Goal: Task Accomplishment & Management: Complete application form

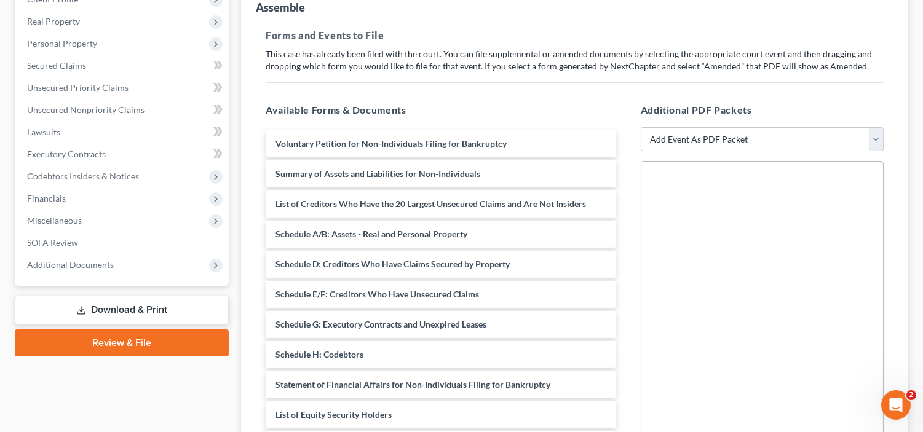
scroll to position [207, 0]
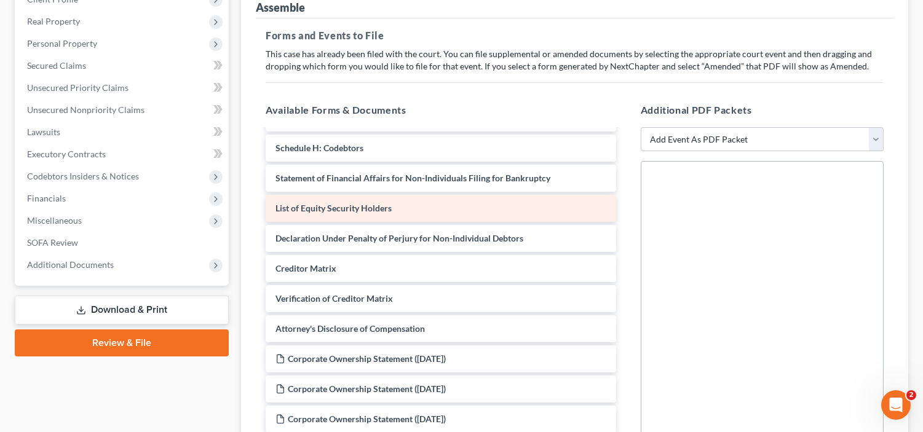
click at [456, 202] on div "List of Equity Security Holders" at bounding box center [441, 208] width 350 height 27
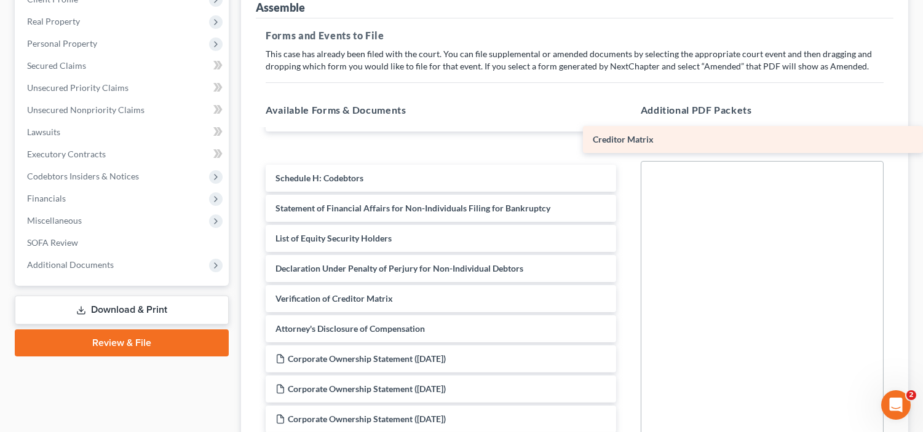
drag, startPoint x: 508, startPoint y: 259, endPoint x: 888, endPoint y: 132, distance: 400.9
click at [625, 132] on div "Creditor Matrix Voluntary Petition for Non-Individuals Filing for Bankruptcy Su…" at bounding box center [441, 193] width 370 height 539
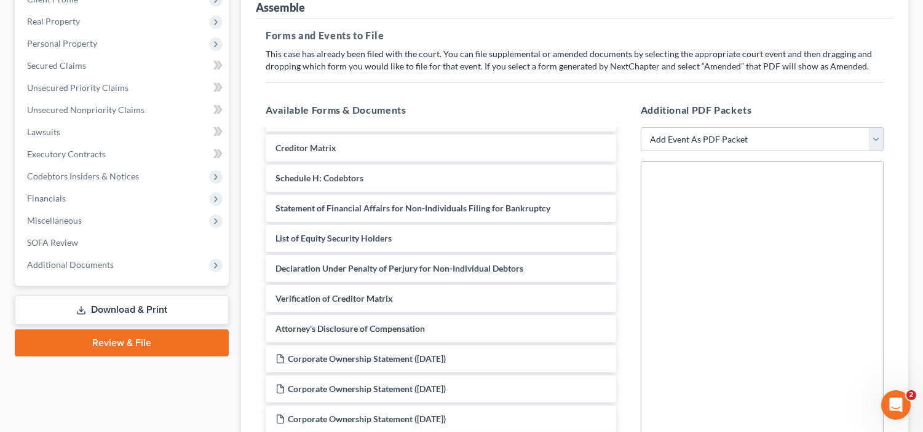
click at [754, 240] on div at bounding box center [762, 330] width 243 height 338
click at [143, 310] on link "Download & Print" at bounding box center [122, 310] width 214 height 29
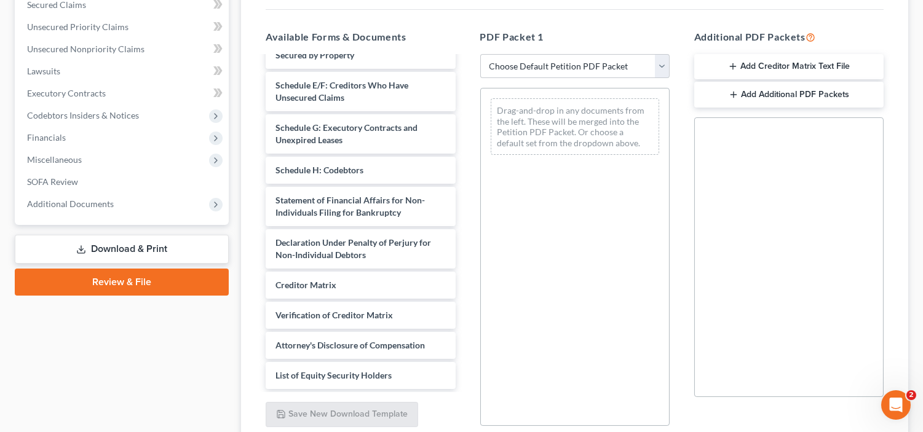
scroll to position [213, 0]
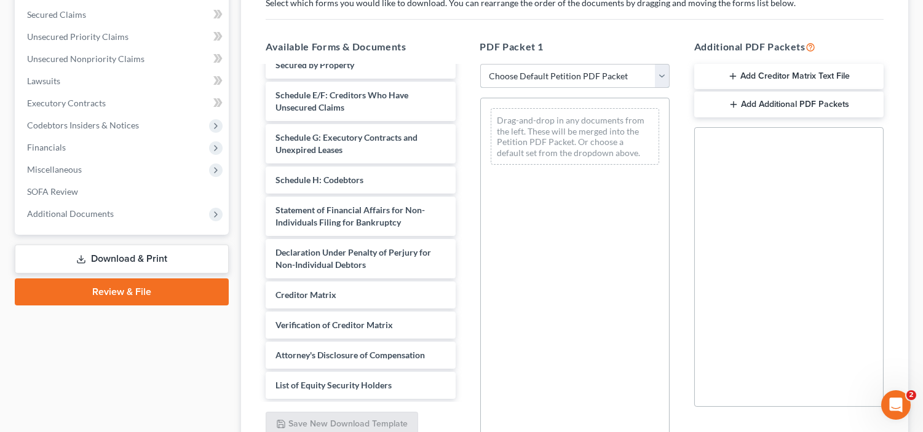
click at [660, 69] on select "Choose Default Petition PDF Packet Complete Bankruptcy Petition (all forms and …" at bounding box center [574, 76] width 189 height 25
click at [480, 64] on select "Choose Default Petition PDF Packet Complete Bankruptcy Petition (all forms and …" at bounding box center [574, 76] width 189 height 25
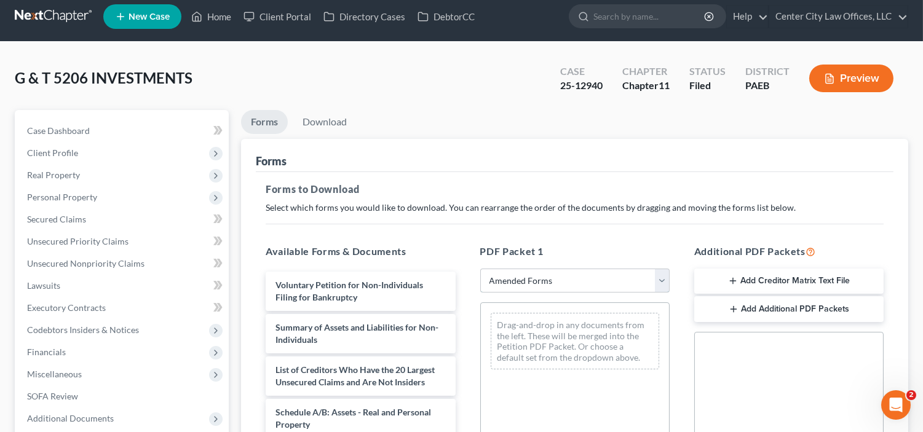
scroll to position [0, 0]
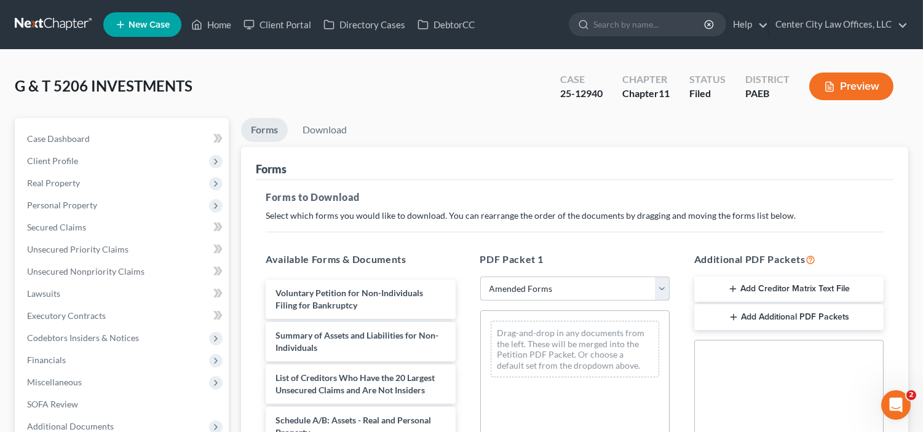
click at [504, 289] on select "Choose Default Petition PDF Packet Complete Bankruptcy Petition (all forms and …" at bounding box center [574, 289] width 189 height 25
select select "0"
click at [480, 277] on select "Choose Default Petition PDF Packet Complete Bankruptcy Petition (all forms and …" at bounding box center [574, 289] width 189 height 25
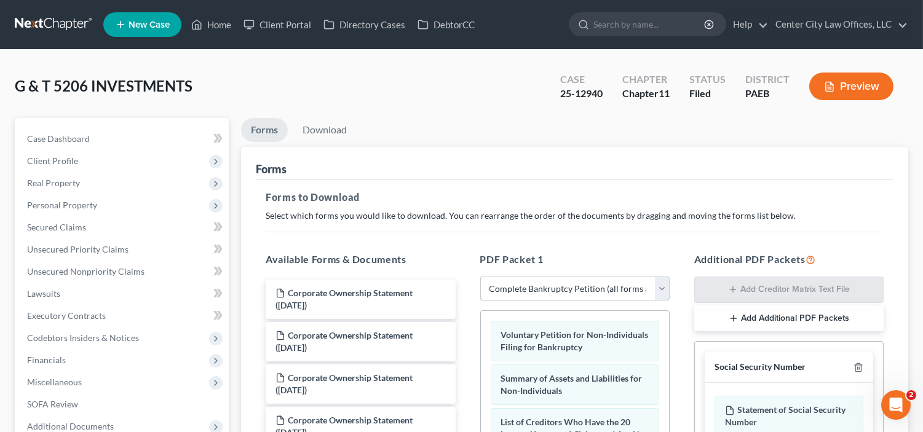
click at [655, 288] on select "Choose Default Petition PDF Packet Complete Bankruptcy Petition (all forms and …" at bounding box center [574, 289] width 189 height 25
select select
click at [480, 277] on select "Choose Default Petition PDF Packet Complete Bankruptcy Petition (all forms and …" at bounding box center [574, 289] width 189 height 25
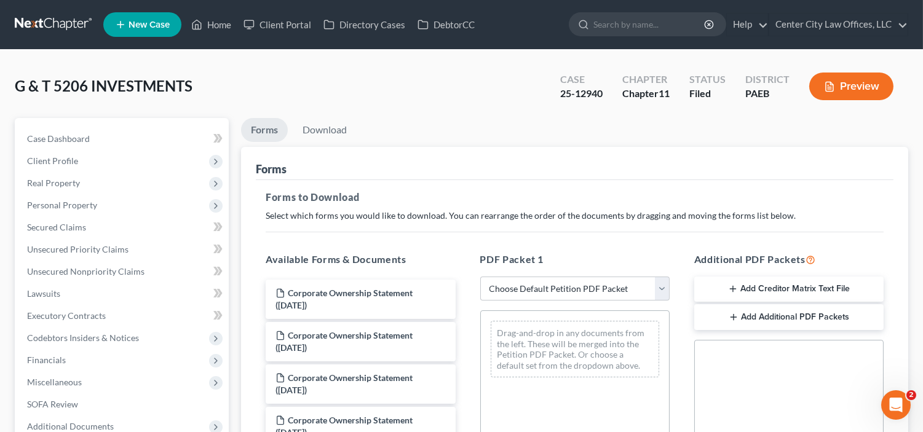
click at [512, 328] on div "Drag-and-drop in any documents from the left. These will be merged into the Pet…" at bounding box center [575, 349] width 168 height 57
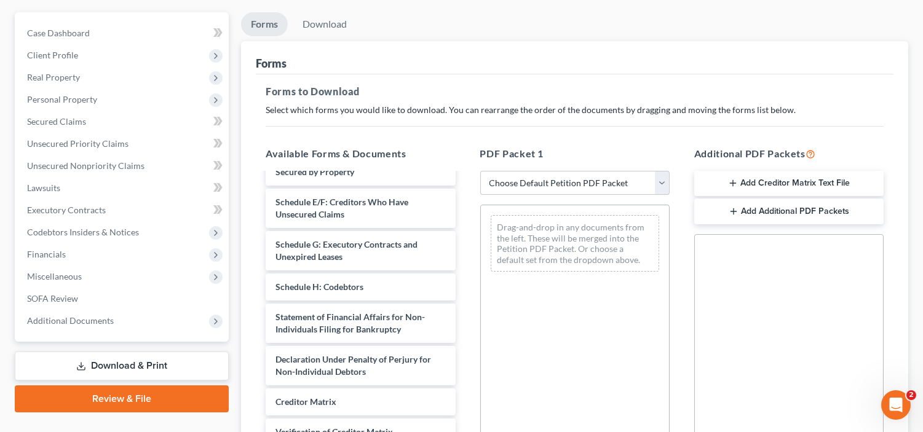
scroll to position [88, 0]
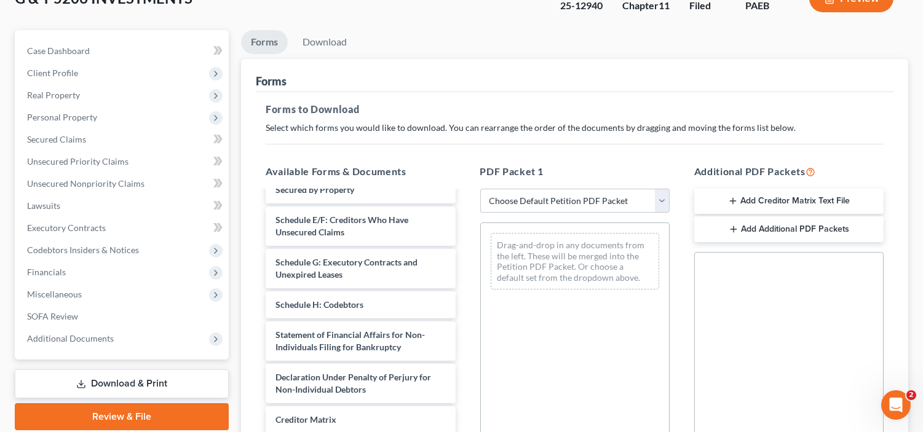
click at [107, 376] on link "Download & Print" at bounding box center [122, 384] width 214 height 29
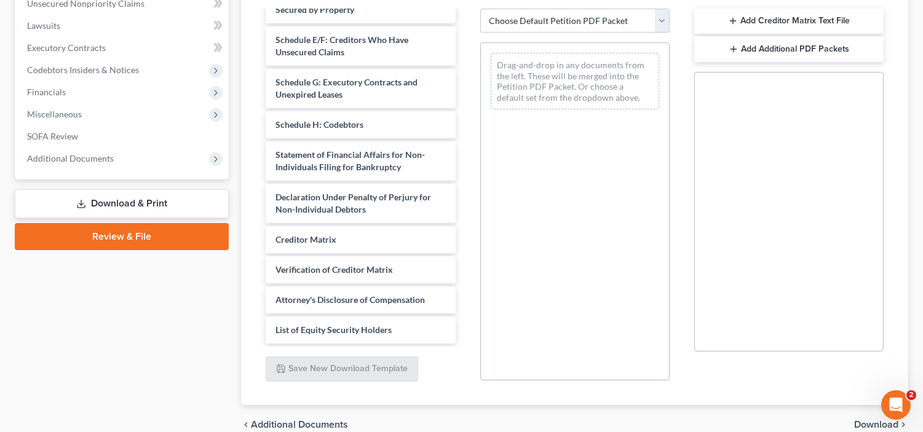
scroll to position [281, 0]
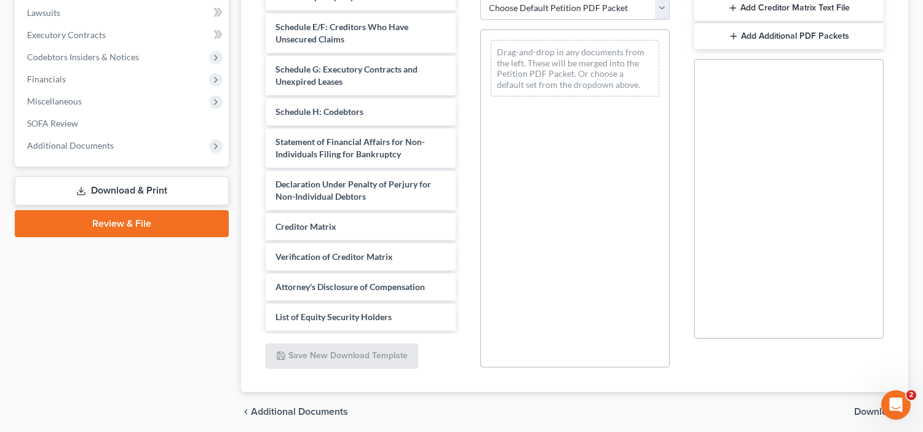
click at [179, 193] on link "Download & Print" at bounding box center [122, 190] width 214 height 29
click at [149, 226] on link "Review & File" at bounding box center [122, 223] width 214 height 27
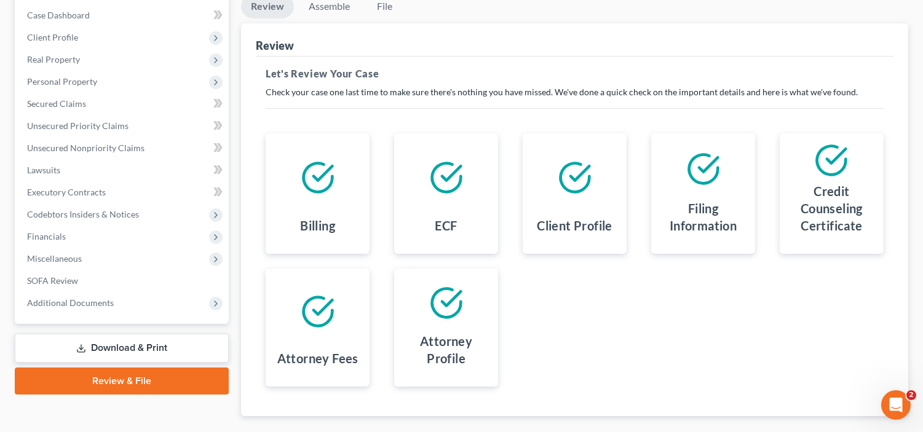
scroll to position [192, 0]
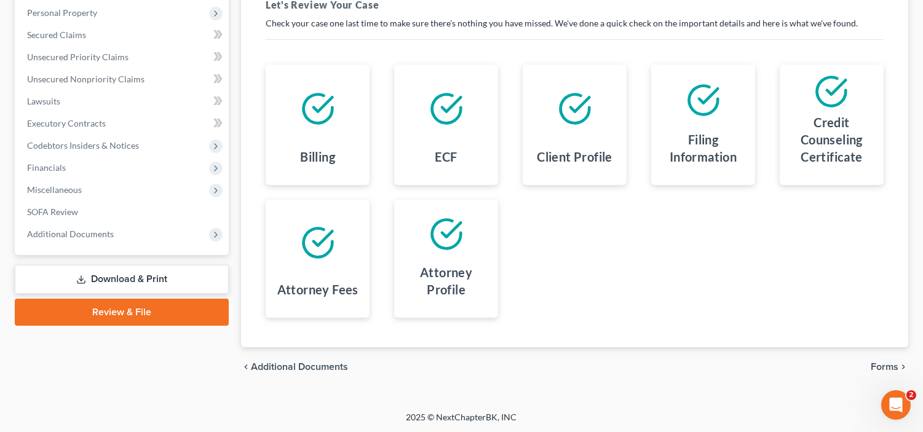
click at [890, 366] on span "Forms" at bounding box center [885, 367] width 28 height 10
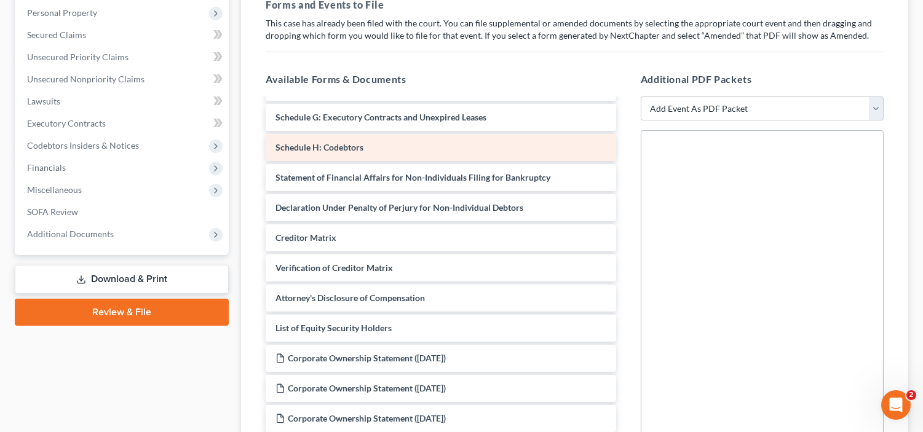
scroll to position [193, 0]
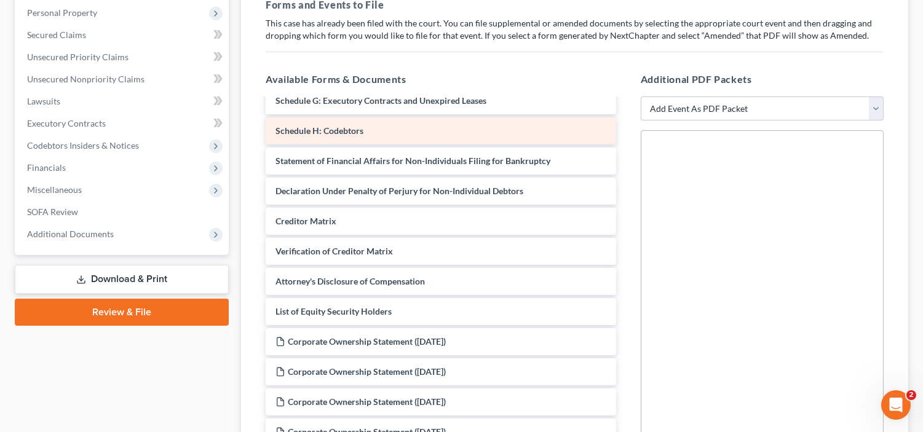
click at [421, 317] on div "List of Equity Security Holders" at bounding box center [441, 311] width 350 height 27
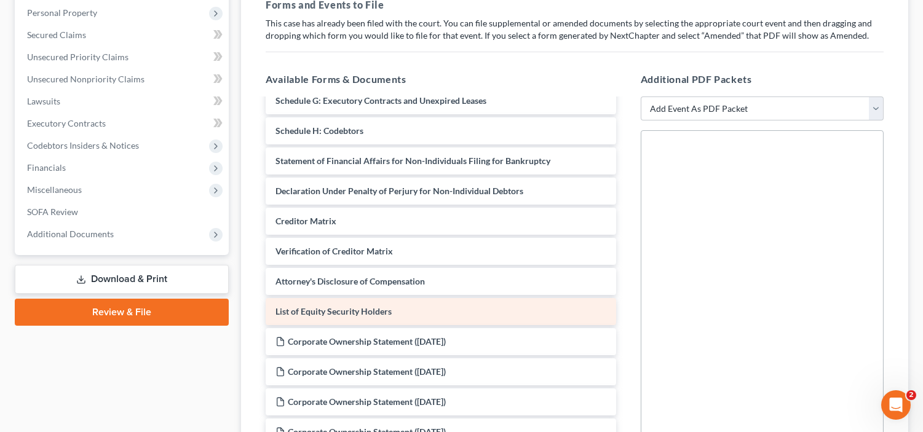
drag, startPoint x: 607, startPoint y: 299, endPoint x: 562, endPoint y: 301, distance: 45.6
click at [562, 301] on div "Voluntary Petition for Non-Individuals Filing for Bankruptcy Summary of Assets …" at bounding box center [441, 176] width 370 height 539
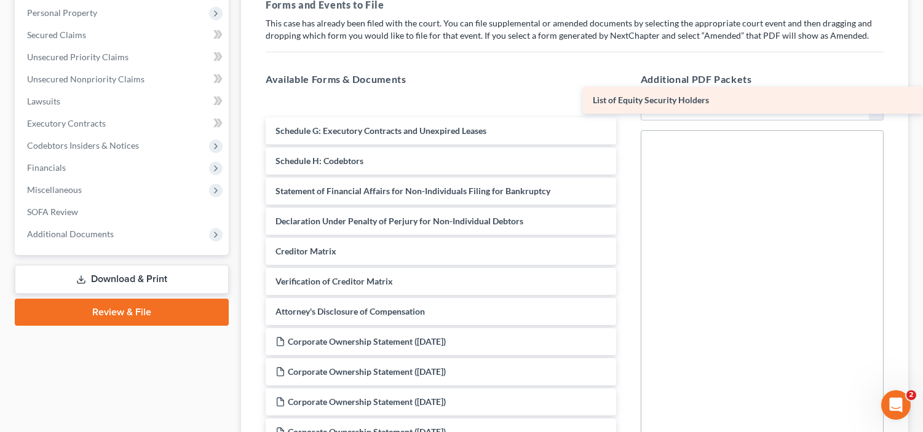
scroll to position [207, 0]
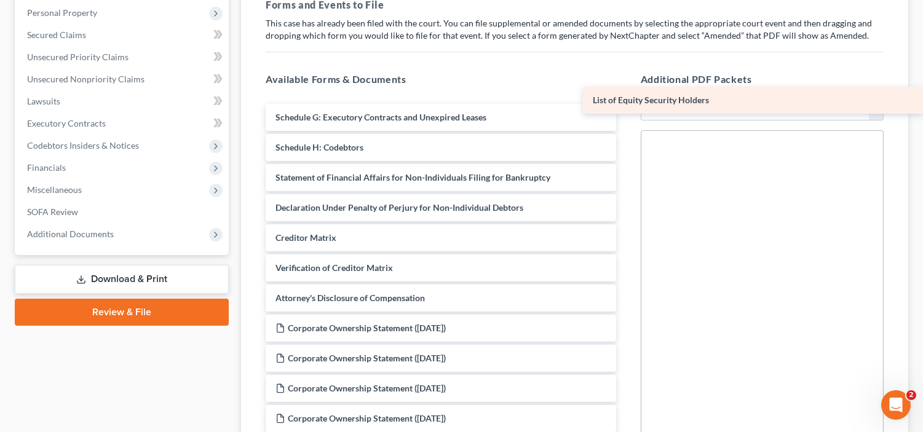
drag, startPoint x: 562, startPoint y: 301, endPoint x: 910, endPoint y: 91, distance: 406.6
click at [625, 91] on div "List of Equity Security Holders Voluntary Petition for Non-Individuals Filing f…" at bounding box center [441, 162] width 370 height 539
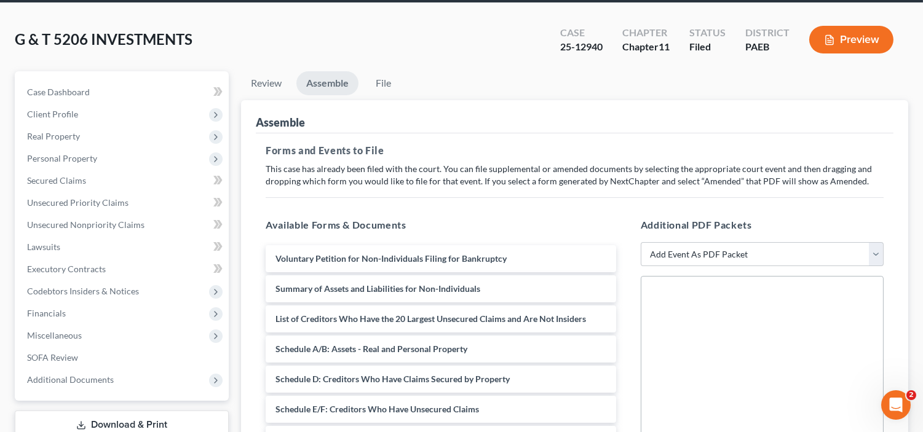
scroll to position [0, 0]
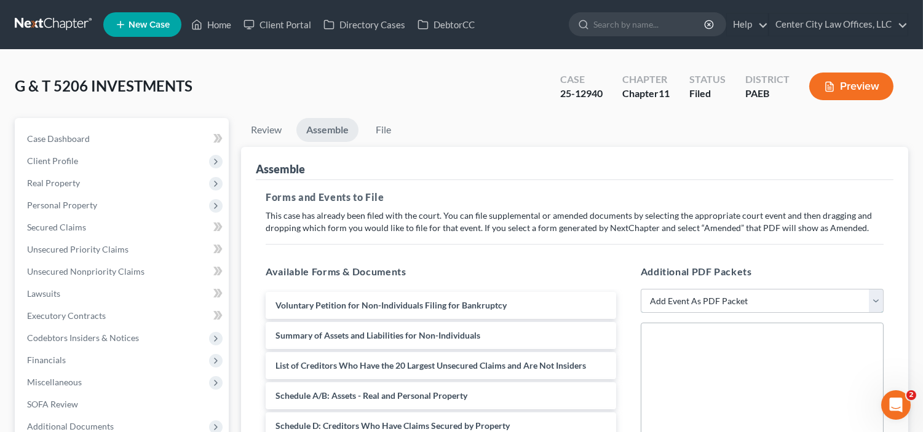
click at [770, 297] on select "Add Event As PDF Packet Amended Matrix List of Creditors (Fee) Certificate of C…" at bounding box center [762, 301] width 243 height 25
click at [370, 65] on div "G & T 5206 INVESTMENTS Upgraded Case 25-12940 Chapter Chapter 11 Status Filed D…" at bounding box center [461, 91] width 893 height 53
click at [267, 130] on link "Review" at bounding box center [266, 130] width 50 height 24
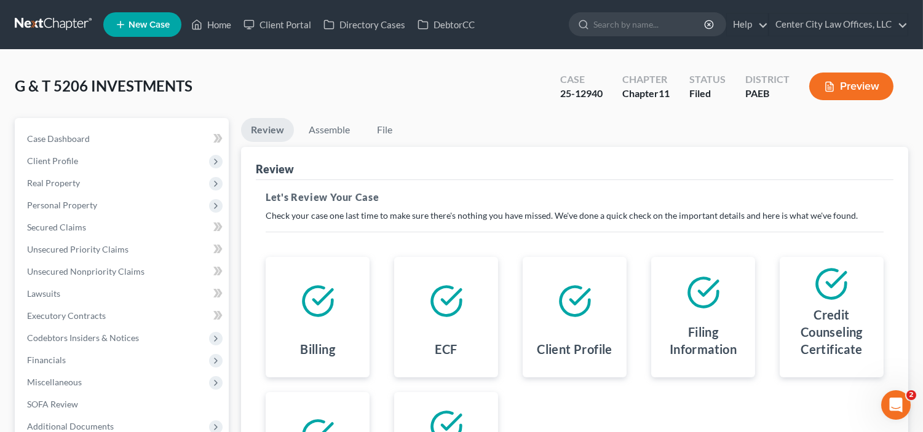
click at [507, 257] on div "ECF" at bounding box center [446, 317] width 129 height 121
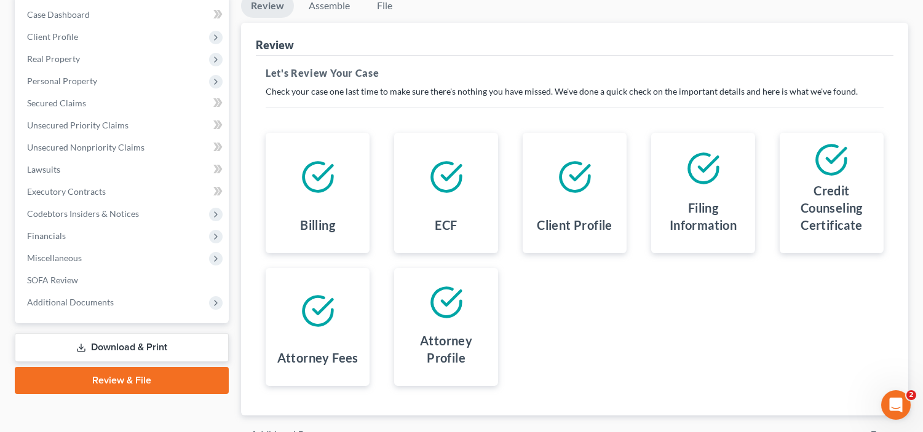
scroll to position [192, 0]
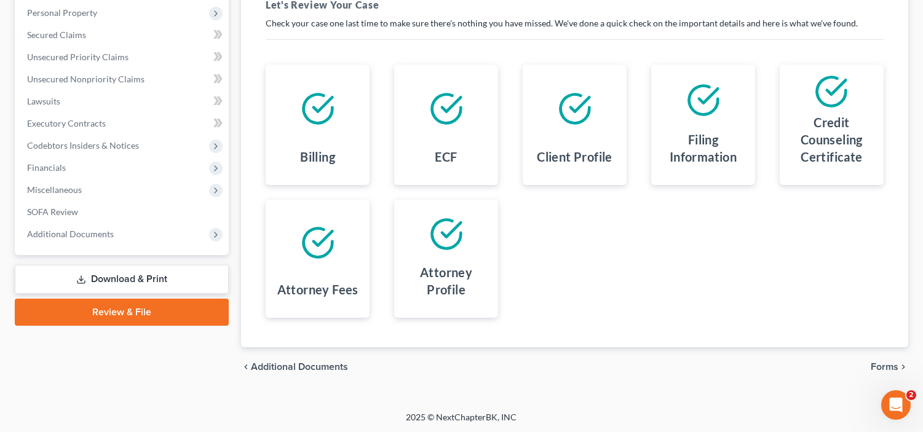
click at [884, 363] on span "Forms" at bounding box center [885, 367] width 28 height 10
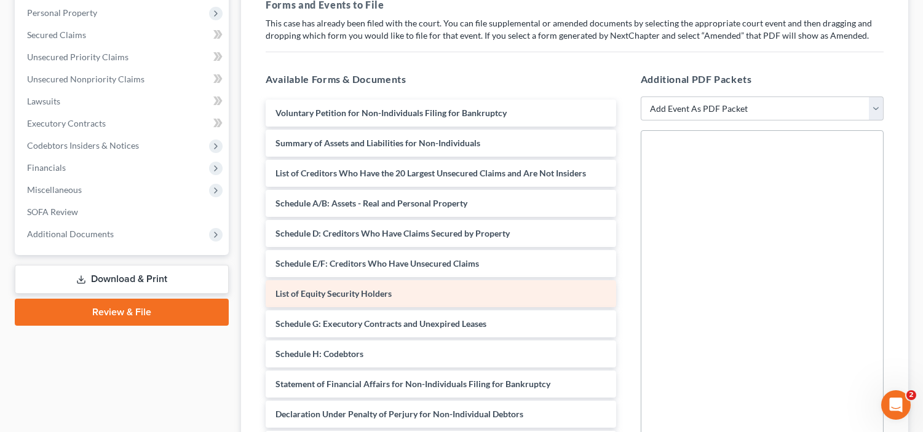
click at [481, 300] on div "List of Equity Security Holders" at bounding box center [441, 293] width 350 height 27
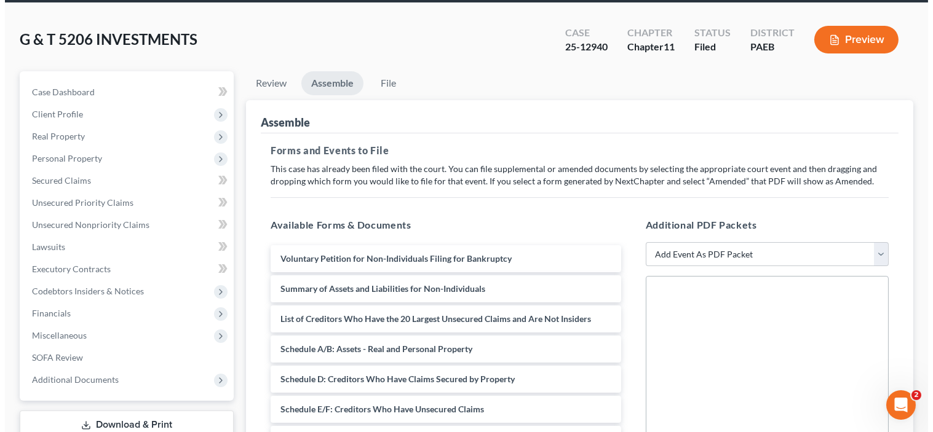
scroll to position [0, 0]
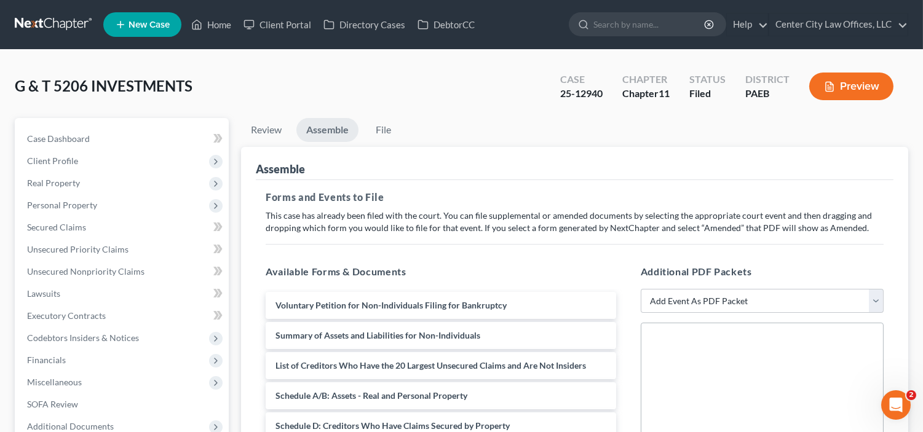
click at [858, 80] on button "Preview" at bounding box center [851, 87] width 84 height 28
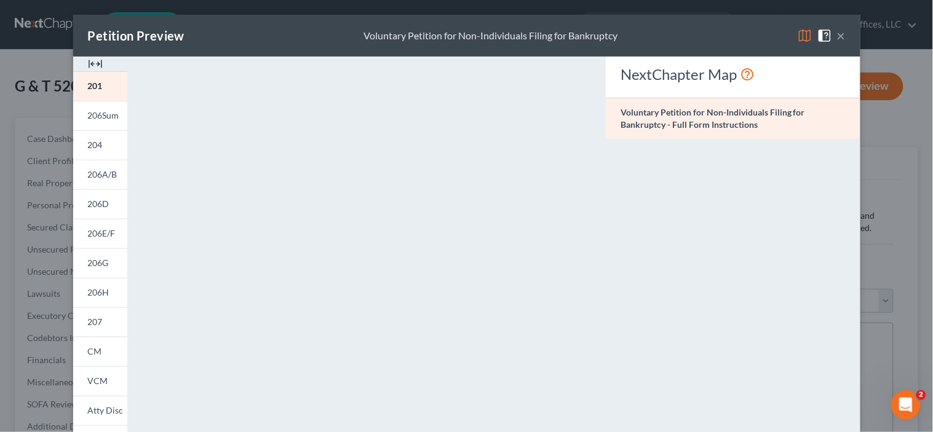
click at [807, 33] on span at bounding box center [807, 35] width 20 height 10
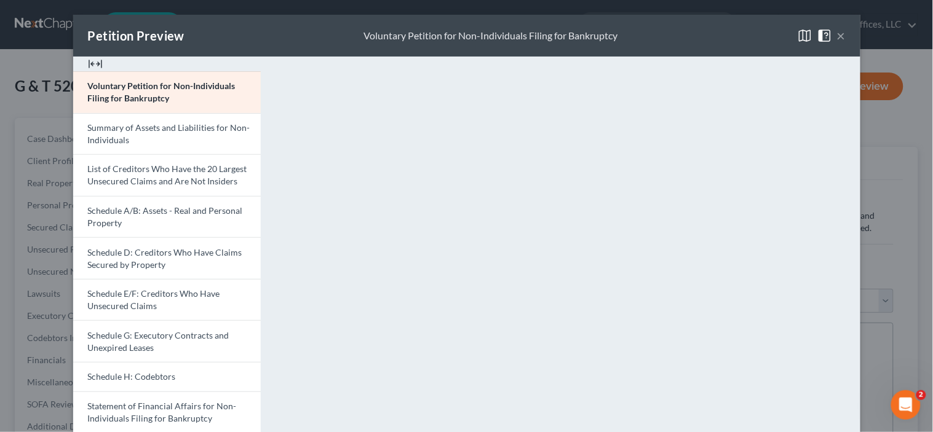
click at [817, 33] on img at bounding box center [824, 35] width 15 height 15
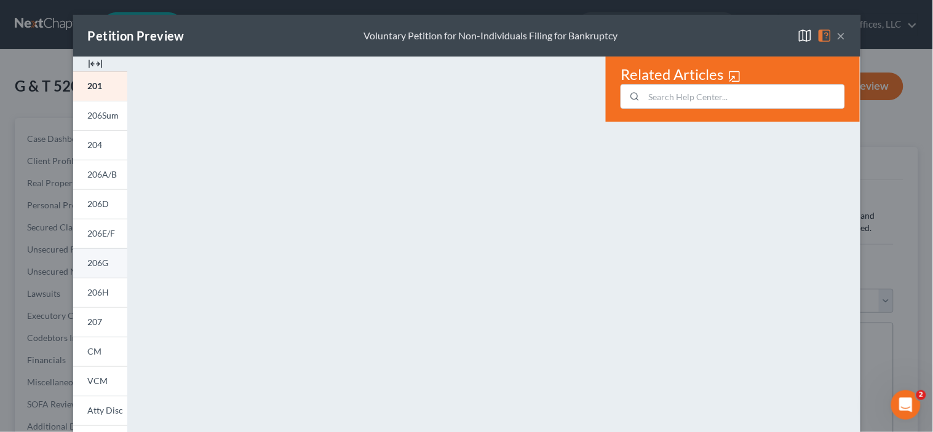
click at [96, 269] on link "206G" at bounding box center [100, 263] width 54 height 30
click at [92, 324] on span "207" at bounding box center [95, 322] width 15 height 10
click at [90, 231] on span "206E/F" at bounding box center [102, 233] width 28 height 10
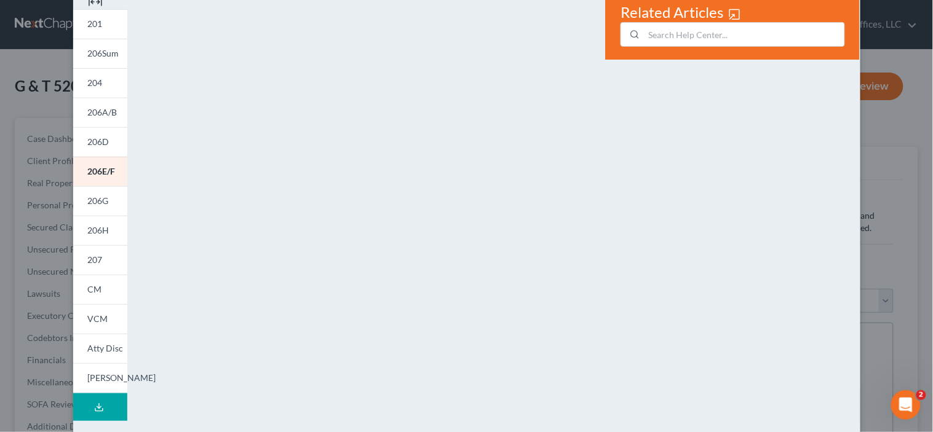
scroll to position [57, 0]
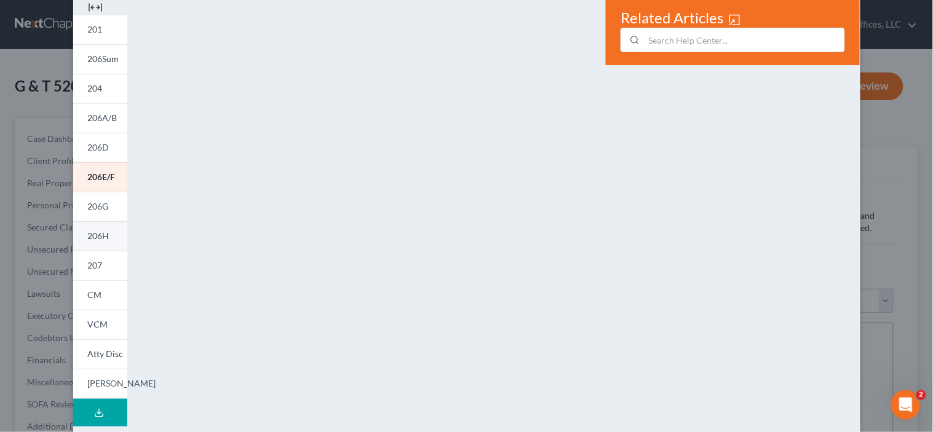
click at [90, 241] on link "206H" at bounding box center [100, 236] width 54 height 30
click at [94, 260] on span "207" at bounding box center [95, 265] width 15 height 10
click at [88, 290] on span "CM" at bounding box center [95, 295] width 14 height 10
click at [88, 323] on span "VCM" at bounding box center [98, 324] width 20 height 10
click at [88, 355] on span "Atty Disc" at bounding box center [106, 354] width 36 height 10
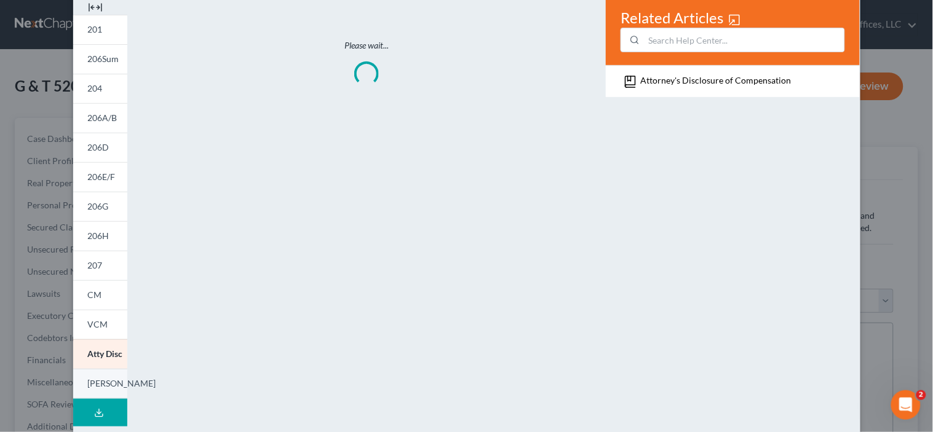
click at [90, 382] on span "[PERSON_NAME]" at bounding box center [122, 383] width 68 height 10
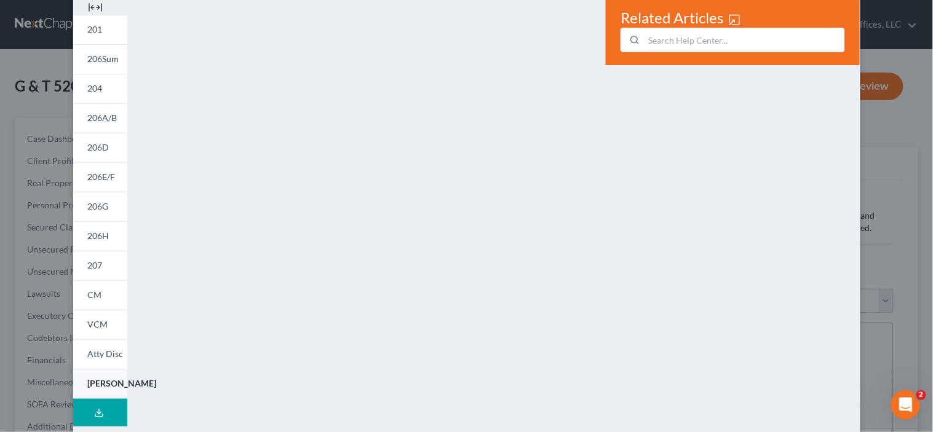
click at [82, 392] on link "[PERSON_NAME]" at bounding box center [100, 384] width 54 height 30
